Goal: Task Accomplishment & Management: Use online tool/utility

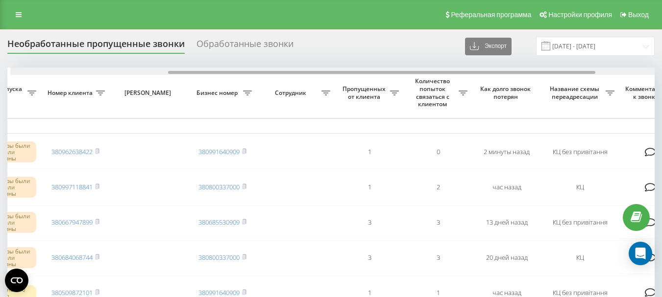
scroll to position [0, 238]
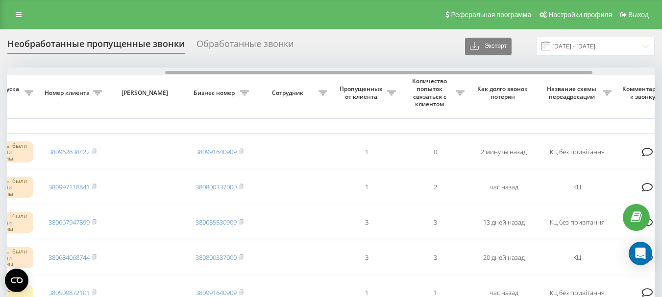
drag, startPoint x: 176, startPoint y: 72, endPoint x: 331, endPoint y: 72, distance: 154.8
click at [331, 72] on div at bounding box center [378, 72] width 427 height 3
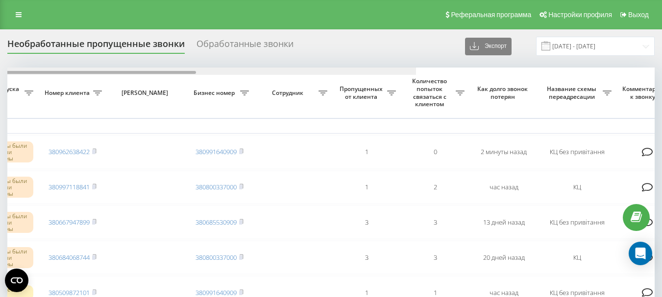
scroll to position [0, 0]
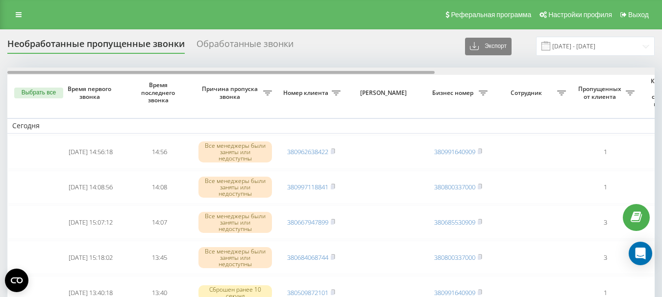
drag, startPoint x: 296, startPoint y: 72, endPoint x: 59, endPoint y: 74, distance: 237.5
click at [59, 74] on div at bounding box center [330, 71] width 647 height 7
drag, startPoint x: 306, startPoint y: 73, endPoint x: 296, endPoint y: 79, distance: 11.7
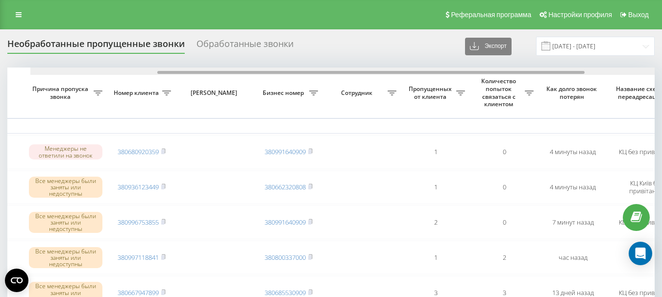
scroll to position [0, 192]
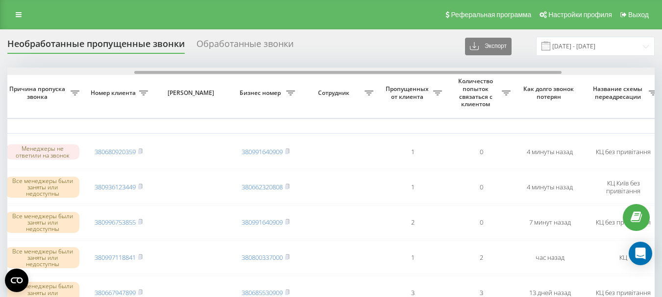
drag, startPoint x: 269, startPoint y: 73, endPoint x: 397, endPoint y: 73, distance: 127.3
click at [397, 73] on div at bounding box center [347, 72] width 427 height 3
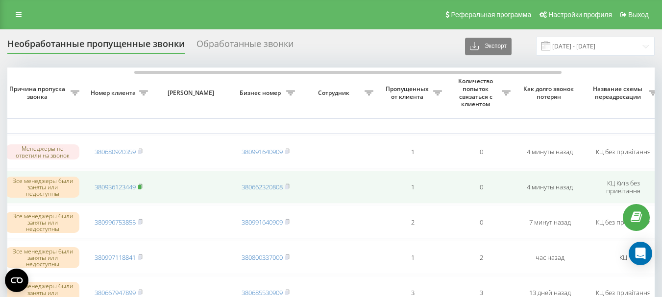
click at [141, 188] on rect at bounding box center [139, 187] width 3 height 4
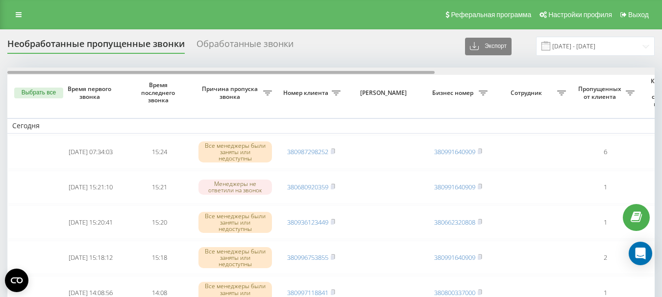
drag, startPoint x: 362, startPoint y: 73, endPoint x: 320, endPoint y: 84, distance: 43.8
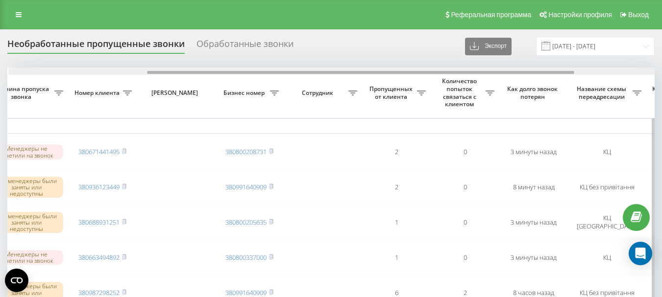
scroll to position [0, 210]
drag, startPoint x: 363, startPoint y: 72, endPoint x: 502, endPoint y: 69, distance: 138.6
click at [502, 69] on div at bounding box center [330, 71] width 647 height 7
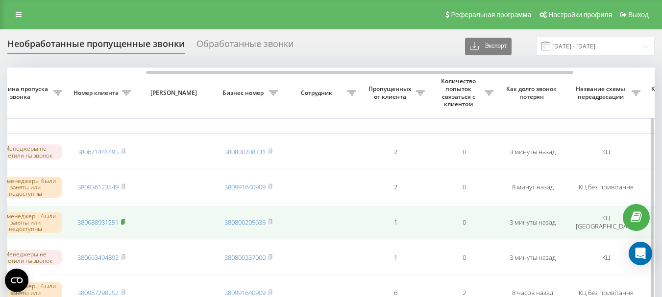
click at [124, 223] on rect at bounding box center [122, 222] width 3 height 4
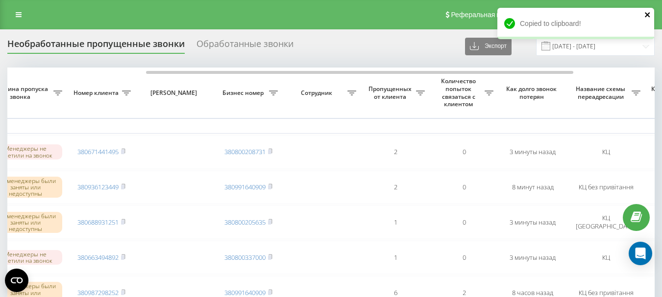
click at [647, 16] on icon "close" at bounding box center [646, 14] width 5 height 5
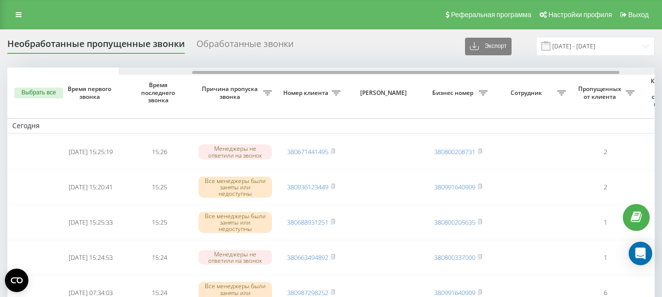
drag, startPoint x: 334, startPoint y: 72, endPoint x: 314, endPoint y: 86, distance: 23.8
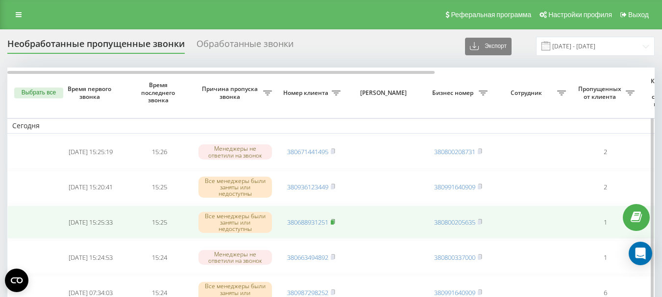
click at [334, 222] on rect at bounding box center [332, 222] width 3 height 4
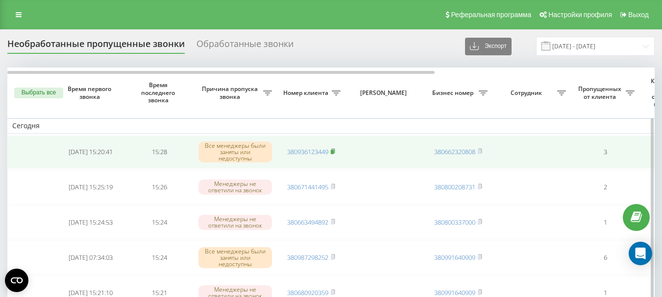
click at [333, 150] on icon at bounding box center [333, 151] width 4 height 6
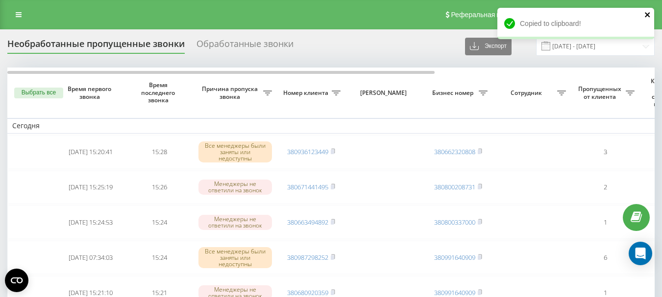
drag, startPoint x: 647, startPoint y: 13, endPoint x: 640, endPoint y: 22, distance: 11.2
click at [645, 14] on icon "close" at bounding box center [647, 15] width 7 height 8
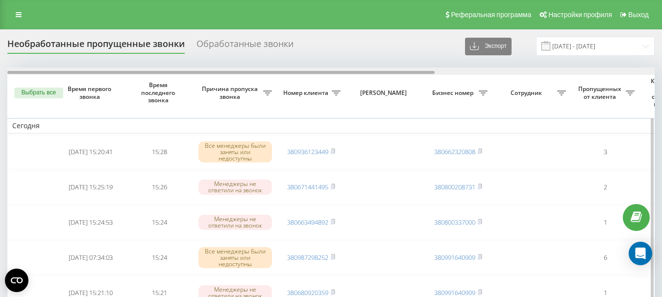
drag, startPoint x: 349, startPoint y: 72, endPoint x: 269, endPoint y: 71, distance: 80.3
click at [269, 71] on div at bounding box center [220, 72] width 427 height 3
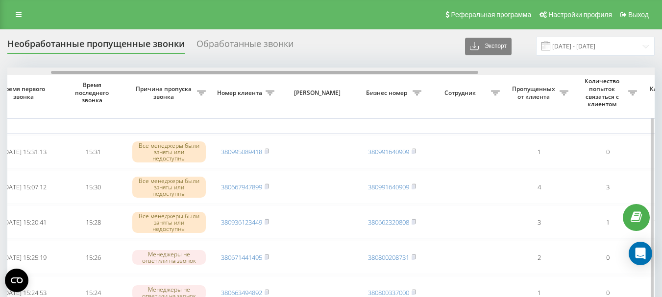
scroll to position [0, 65]
drag, startPoint x: 219, startPoint y: 72, endPoint x: 262, endPoint y: 89, distance: 46.0
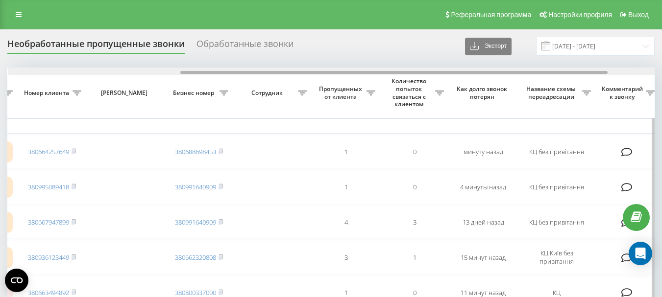
scroll to position [0, 262]
drag, startPoint x: 306, startPoint y: 71, endPoint x: 476, endPoint y: 73, distance: 170.4
click at [476, 73] on div at bounding box center [393, 72] width 427 height 3
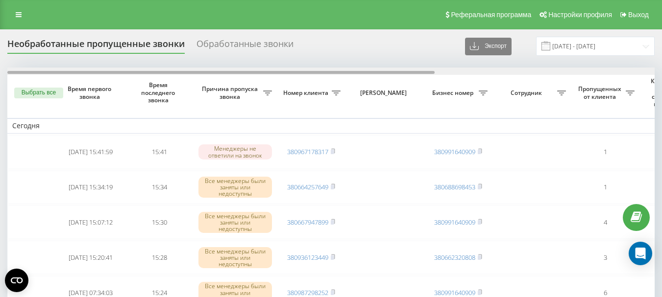
drag, startPoint x: 301, startPoint y: 72, endPoint x: 295, endPoint y: 90, distance: 18.7
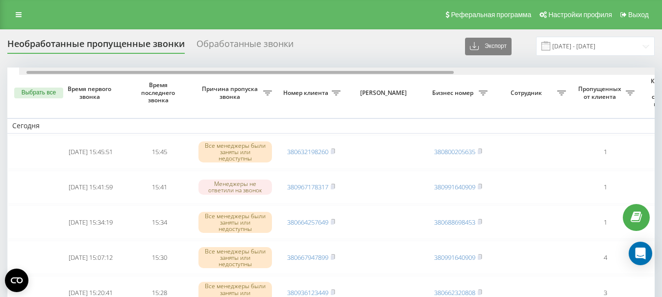
scroll to position [0, 226]
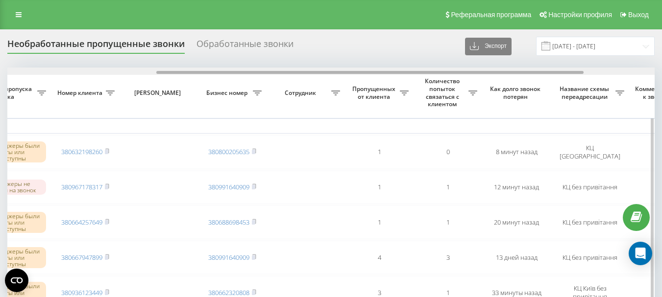
drag, startPoint x: 264, startPoint y: 73, endPoint x: 414, endPoint y: 74, distance: 149.4
click at [414, 74] on div at bounding box center [369, 72] width 427 height 3
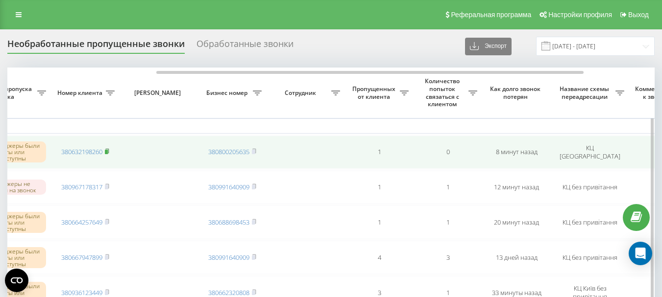
click at [108, 151] on rect at bounding box center [106, 152] width 3 height 4
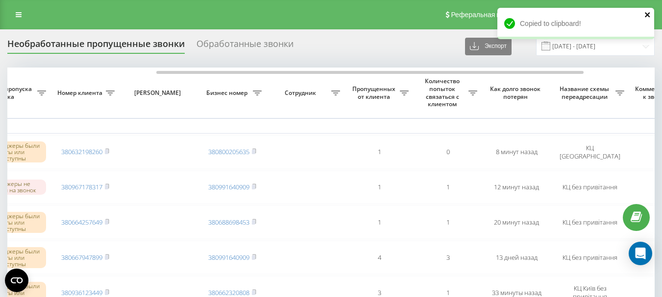
click at [648, 14] on icon "close" at bounding box center [647, 15] width 7 height 8
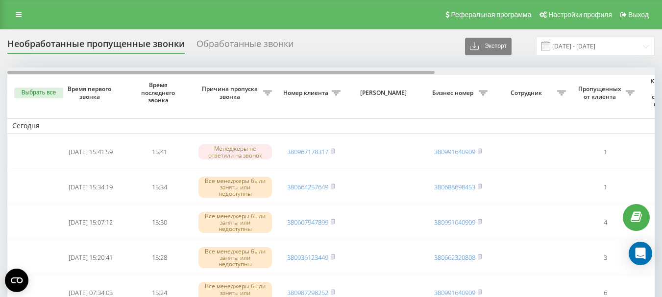
drag, startPoint x: 289, startPoint y: 73, endPoint x: 275, endPoint y: 87, distance: 19.7
